Goal: Information Seeking & Learning: Understand process/instructions

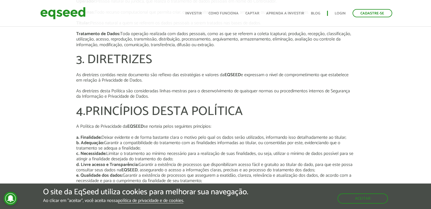
scroll to position [272, 0]
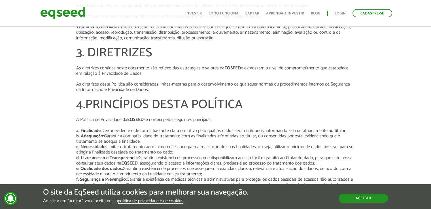
click at [354, 197] on button "Aceitar" at bounding box center [363, 198] width 49 height 9
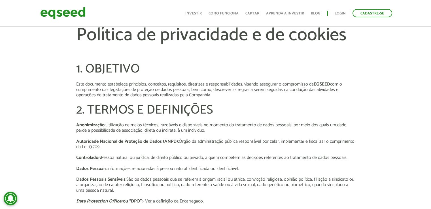
scroll to position [56, 0]
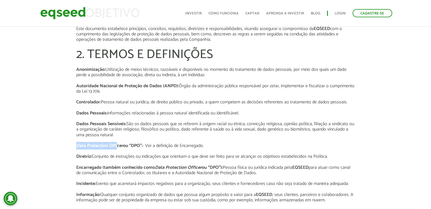
drag, startPoint x: 98, startPoint y: 141, endPoint x: 119, endPoint y: 144, distance: 21.5
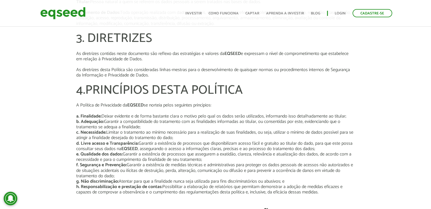
scroll to position [165, 0]
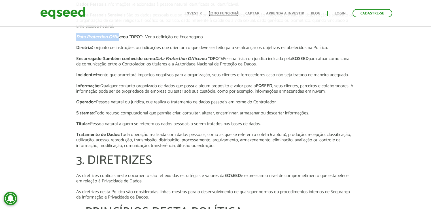
click at [213, 13] on link "Como funciona" at bounding box center [224, 14] width 30 height 4
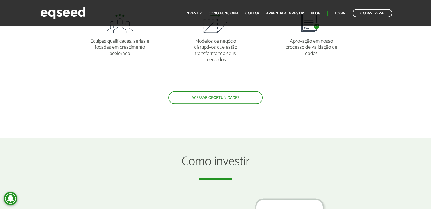
scroll to position [555, 0]
